Goal: Information Seeking & Learning: Find specific fact

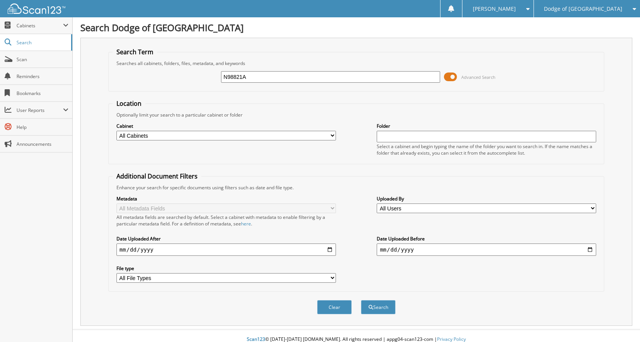
type input "N98821A"
click at [361, 300] on button "Search" at bounding box center [378, 307] width 35 height 14
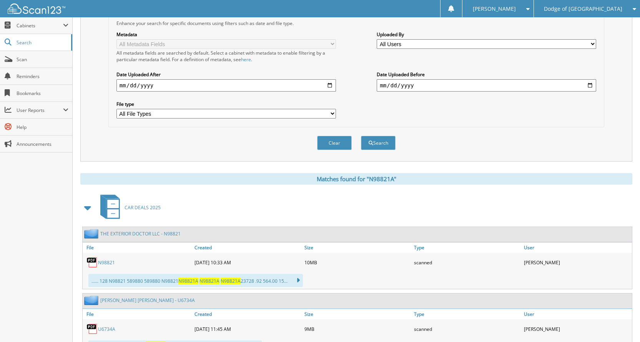
scroll to position [269, 0]
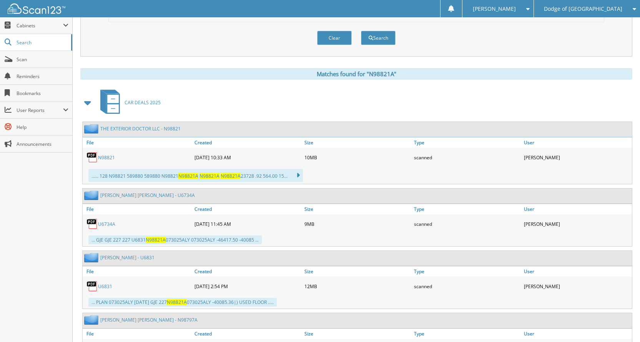
click at [104, 158] on link "N98821" at bounding box center [106, 157] width 17 height 7
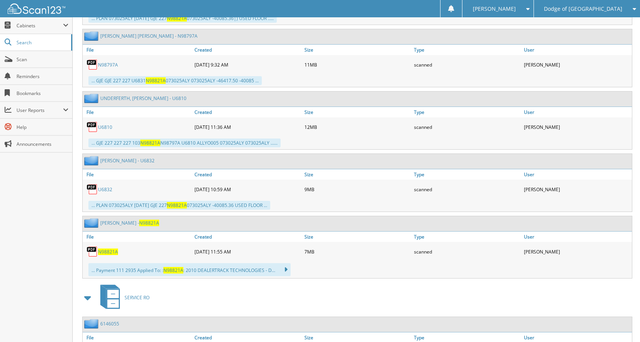
scroll to position [577, 0]
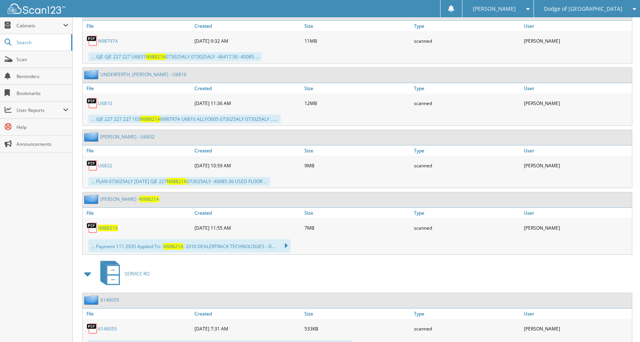
click at [104, 229] on span "N98821A" at bounding box center [108, 227] width 20 height 7
